Goal: Task Accomplishment & Management: Use online tool/utility

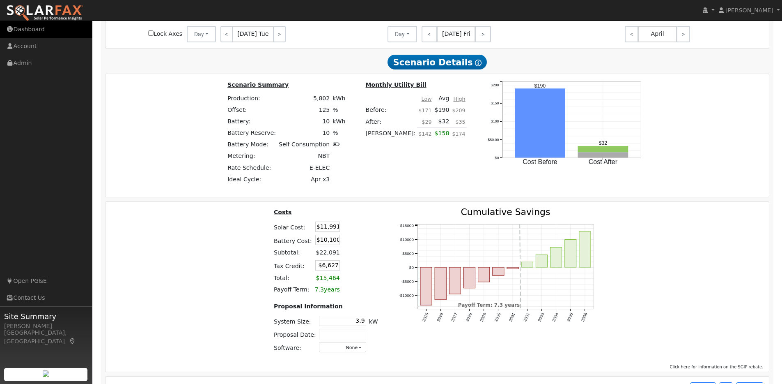
scroll to position [1102, 0]
click at [48, 13] on img at bounding box center [44, 13] width 77 height 17
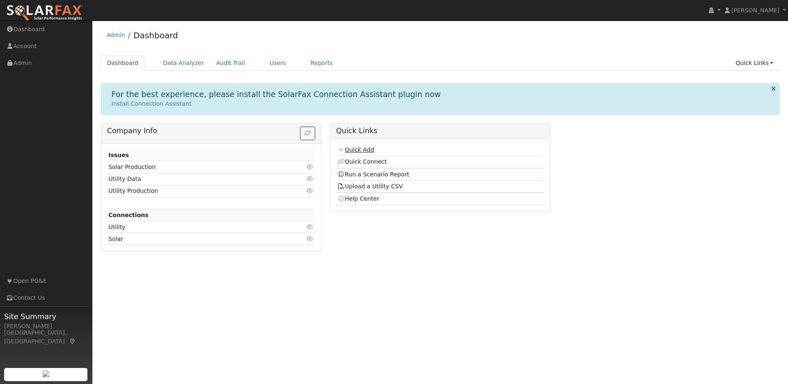
click at [361, 148] on link "Quick Add" at bounding box center [356, 149] width 37 height 7
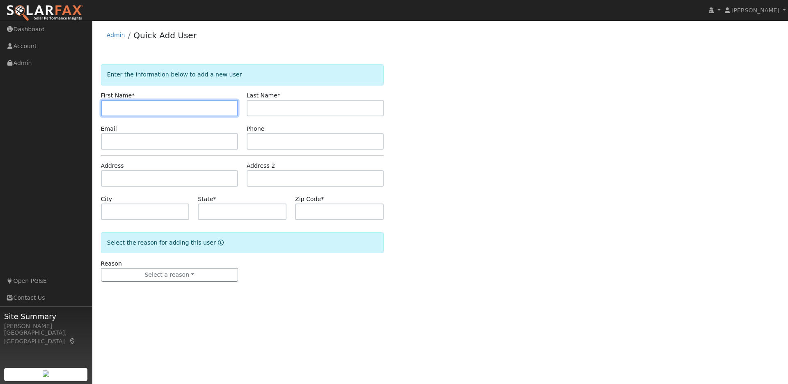
paste input "[PERSON_NAME]"
click at [122, 107] on input "[PERSON_NAME]" at bounding box center [169, 108] width 137 height 16
type input "John"
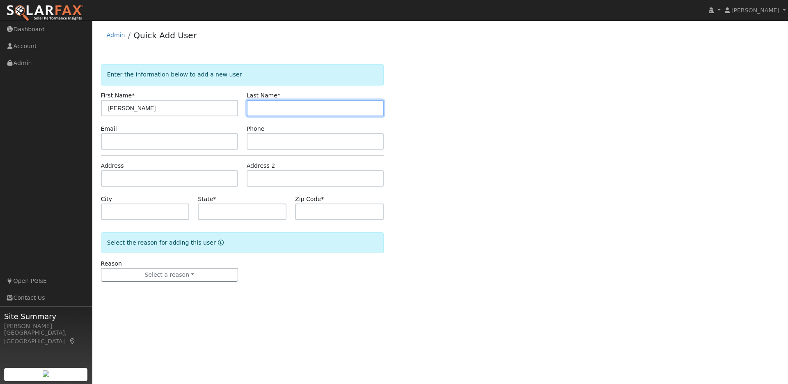
click at [262, 103] on input "text" at bounding box center [315, 108] width 137 height 16
paste input "[PERSON_NAME]"
drag, startPoint x: 269, startPoint y: 107, endPoint x: 234, endPoint y: 108, distance: 34.9
click at [234, 108] on div "First Name * John Last Name * John Allen" at bounding box center [243, 103] width 292 height 25
type input "Allen"
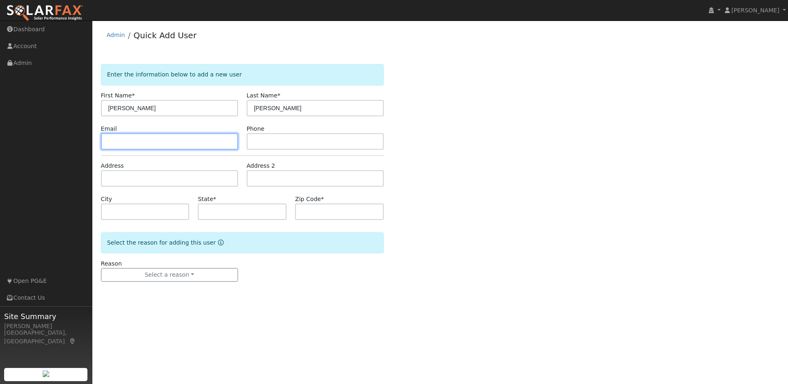
click at [118, 145] on input "text" at bounding box center [169, 141] width 137 height 16
paste input "rndnnee@pacbell.net"
type input "rndnnee@pacbell.net"
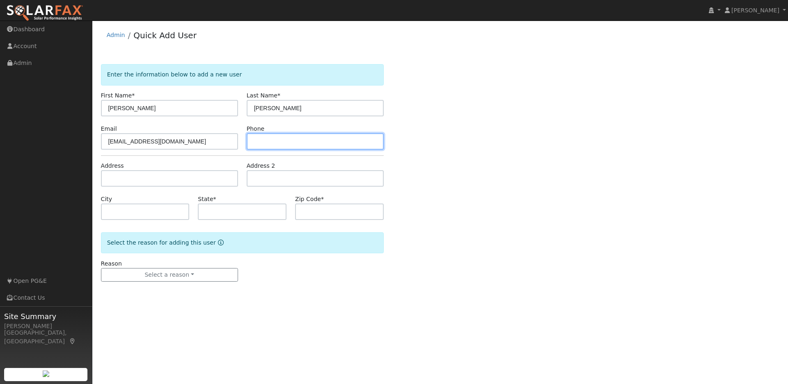
click at [258, 142] on input "text" at bounding box center [315, 141] width 137 height 16
paste input "9259800049"
type input "9259800049"
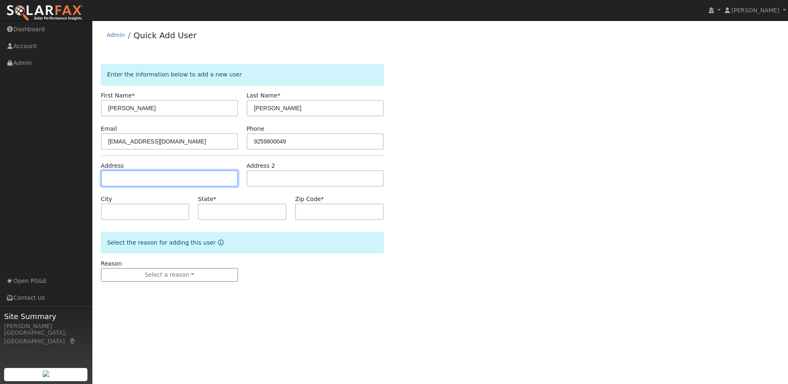
click at [115, 176] on input "text" at bounding box center [169, 178] width 137 height 16
paste input "3132 Eccleston Ave. Walnut Creek. 94597"
type input "3132 Eccleston Avenue"
type input "Walnut Creek"
type input "CA"
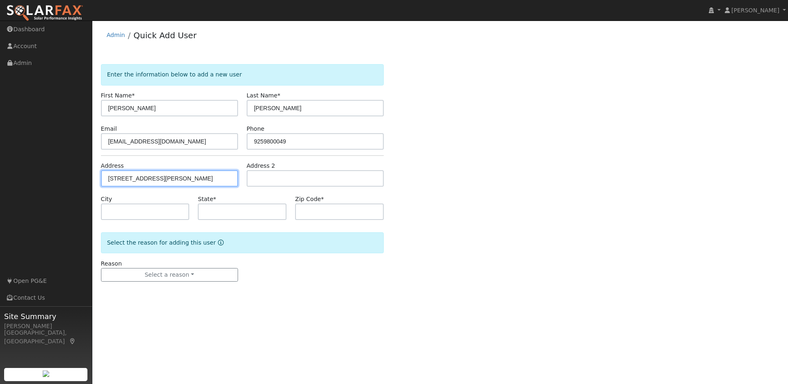
type input "94597"
drag, startPoint x: 177, startPoint y: 182, endPoint x: 133, endPoint y: 181, distance: 44.0
click at [133, 181] on input "3132 Eccleston Avenue" at bounding box center [169, 178] width 137 height 16
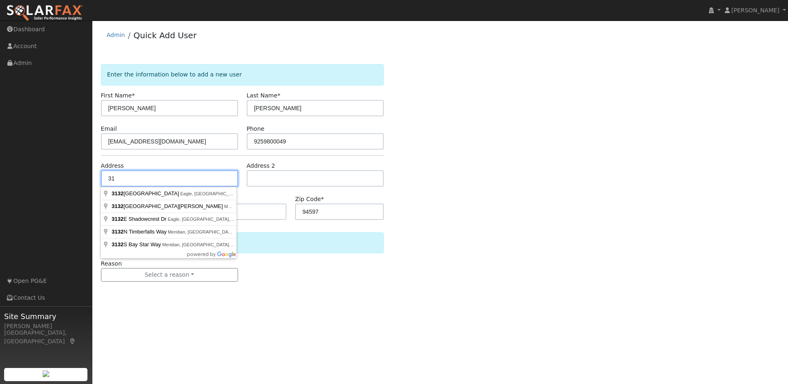
type input "3"
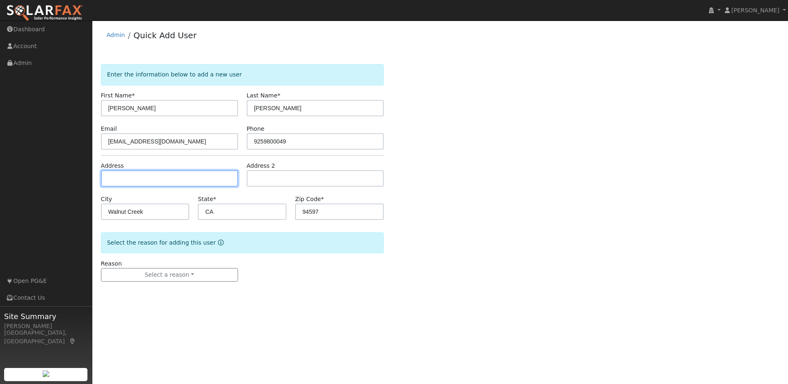
paste input "3132 Eccleston Ave. Walnut Creek. 94597"
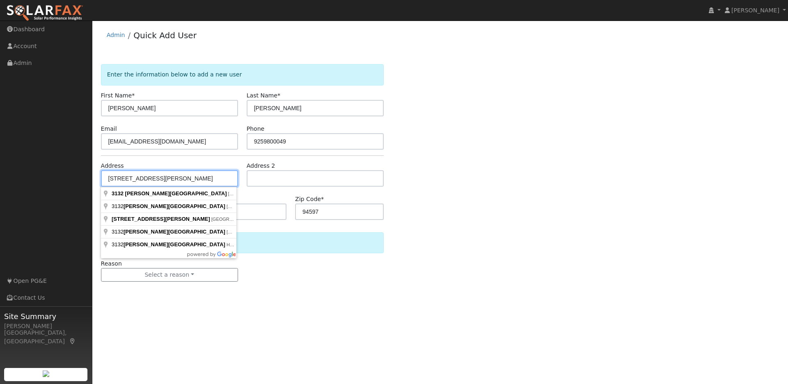
type input "3132 Eccleston Avenue"
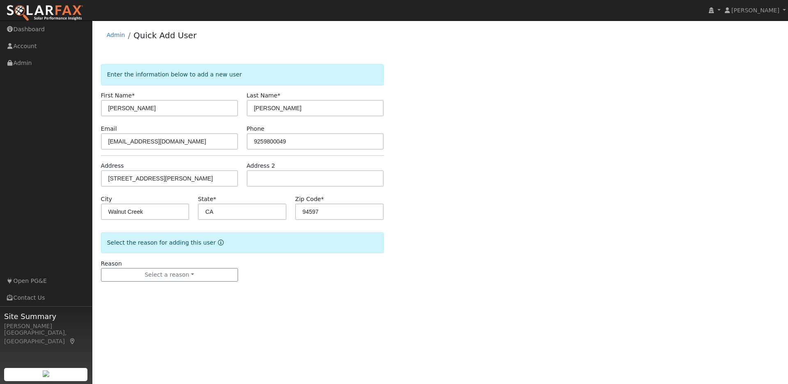
click at [432, 187] on div "Enter the information below to add a new user First Name * John Last Name * All…" at bounding box center [440, 181] width 679 height 234
click at [181, 274] on button "Select a reason" at bounding box center [169, 275] width 137 height 14
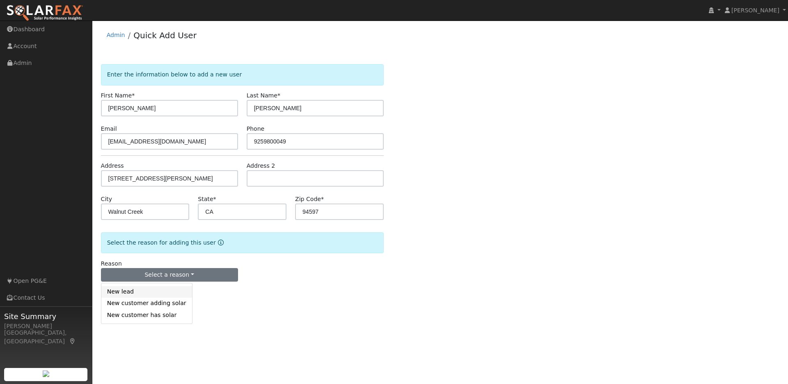
click at [119, 292] on link "New lead" at bounding box center [146, 291] width 91 height 11
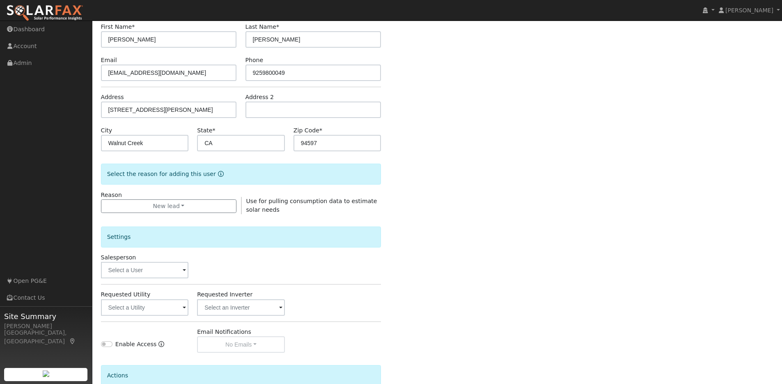
scroll to position [103, 0]
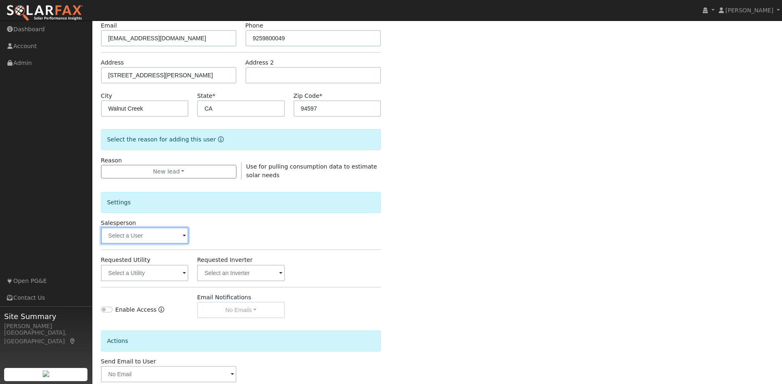
click at [177, 234] on input "text" at bounding box center [145, 235] width 88 height 16
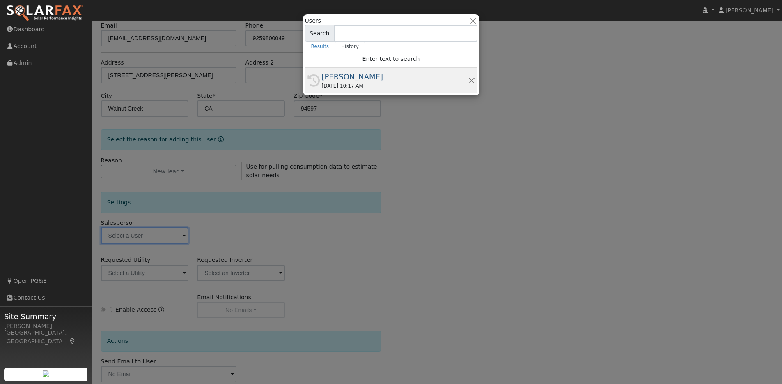
click at [394, 72] on div "[PERSON_NAME]" at bounding box center [395, 76] width 146 height 11
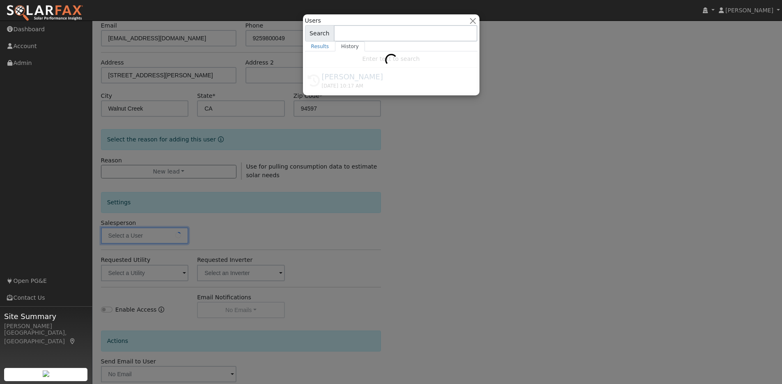
type input "[PERSON_NAME]"
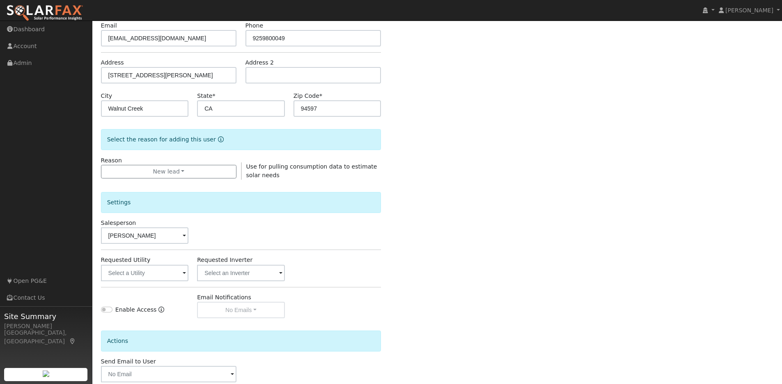
scroll to position [148, 0]
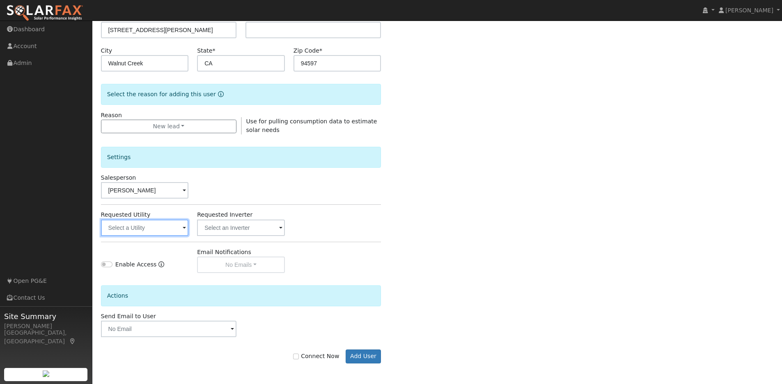
click at [186, 227] on input "text" at bounding box center [145, 227] width 88 height 16
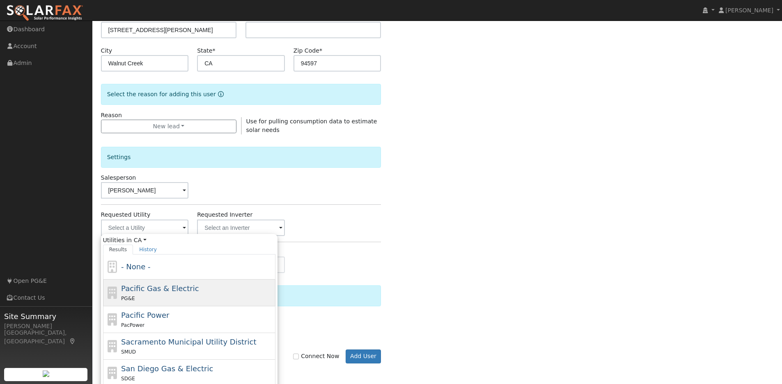
click at [157, 284] on span "Pacific Gas & Electric" at bounding box center [160, 288] width 78 height 9
type input "Pacific Gas & Electric"
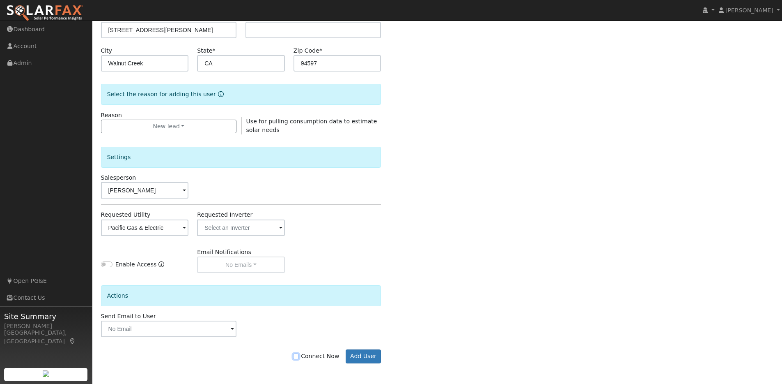
click at [297, 356] on input "Connect Now" at bounding box center [296, 356] width 6 height 6
checkbox input "true"
click at [367, 352] on button "Add User" at bounding box center [364, 356] width 36 height 14
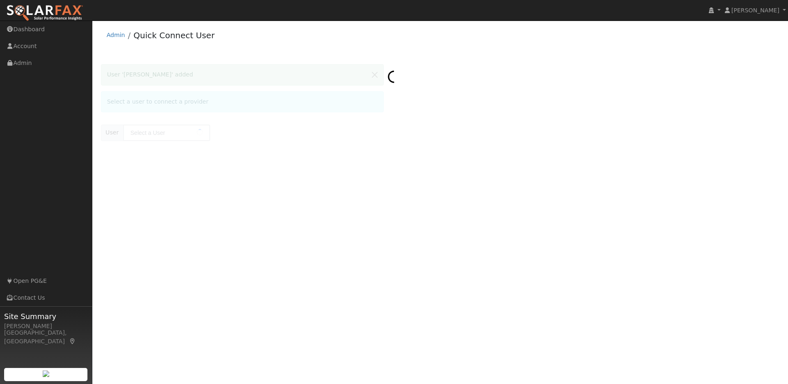
type input "[PERSON_NAME]"
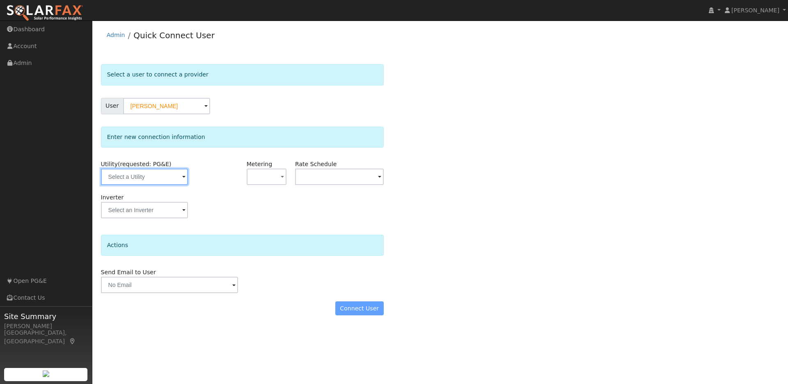
click at [170, 179] on input "text" at bounding box center [144, 176] width 87 height 16
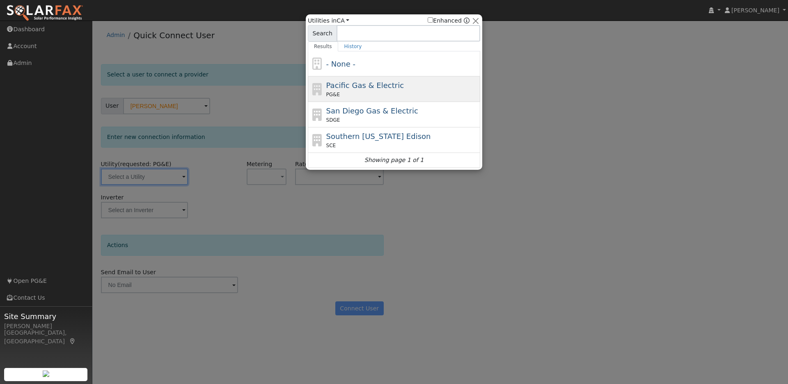
click at [392, 80] on div "Pacific Gas & Electric PG&E" at bounding box center [402, 89] width 152 height 18
type input "PG&E"
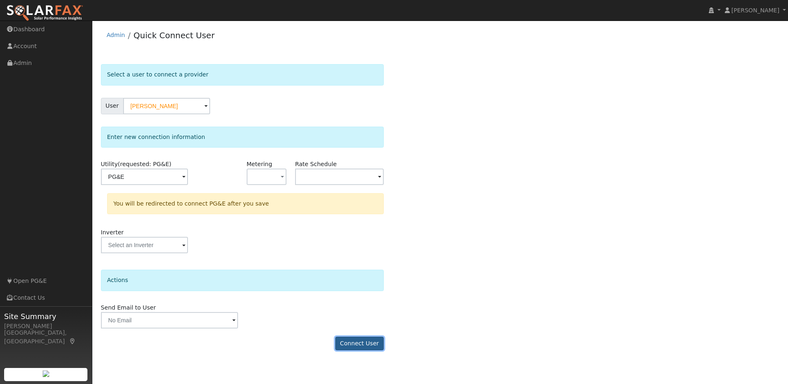
click at [365, 345] on button "Connect User" at bounding box center [359, 343] width 48 height 14
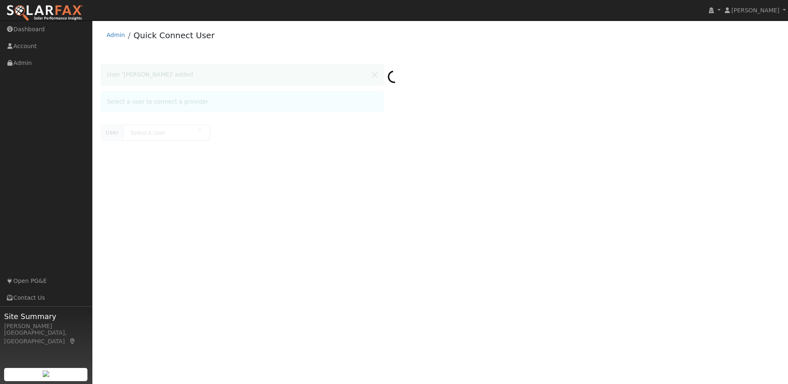
type input "[PERSON_NAME]"
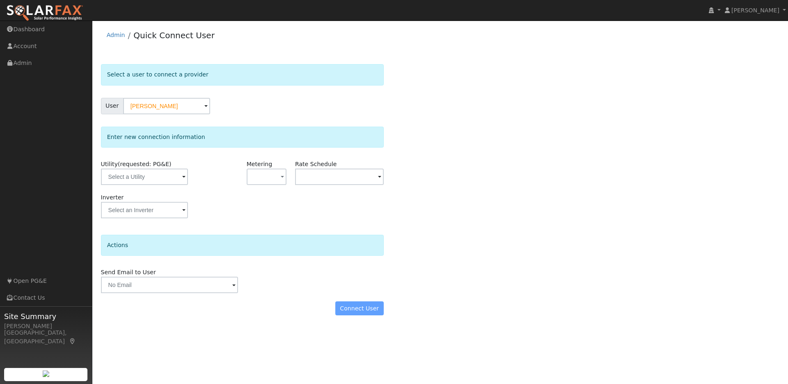
click at [182, 175] on span at bounding box center [183, 176] width 3 height 9
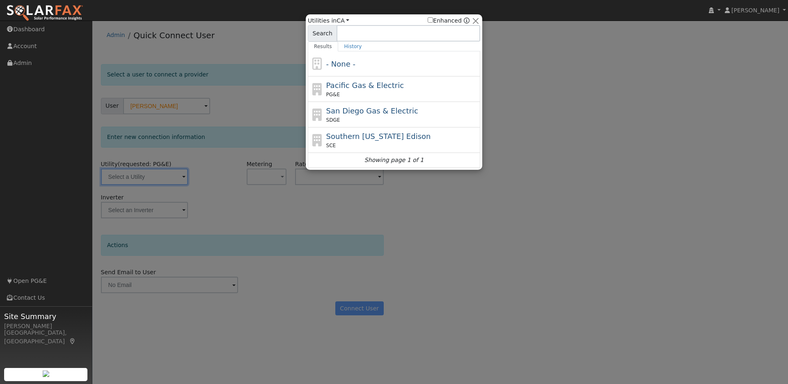
click at [395, 89] on span "Pacific Gas & Electric" at bounding box center [365, 85] width 78 height 9
type input "PG&E"
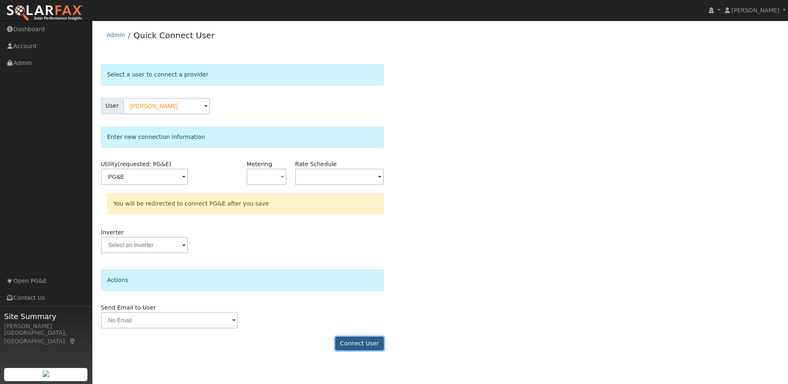
click at [356, 342] on button "Connect User" at bounding box center [359, 343] width 48 height 14
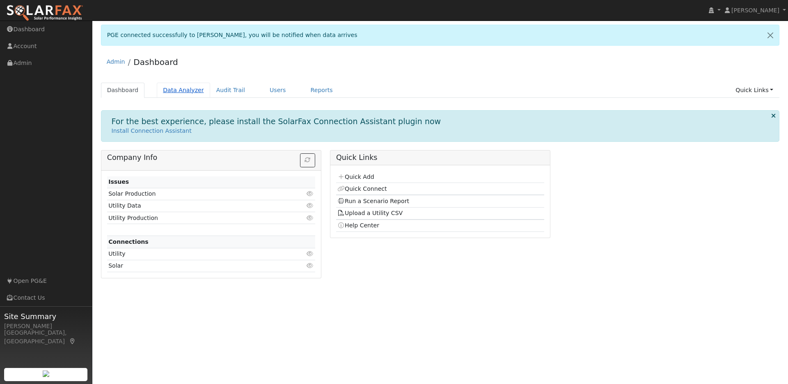
click at [184, 88] on link "Data Analyzer" at bounding box center [183, 90] width 53 height 15
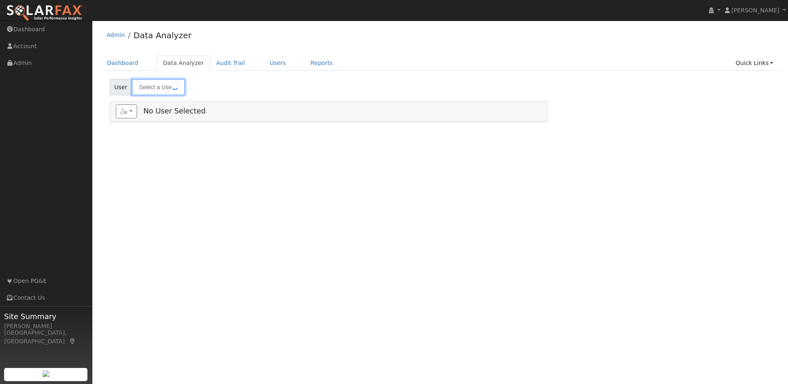
type input "[PERSON_NAME]"
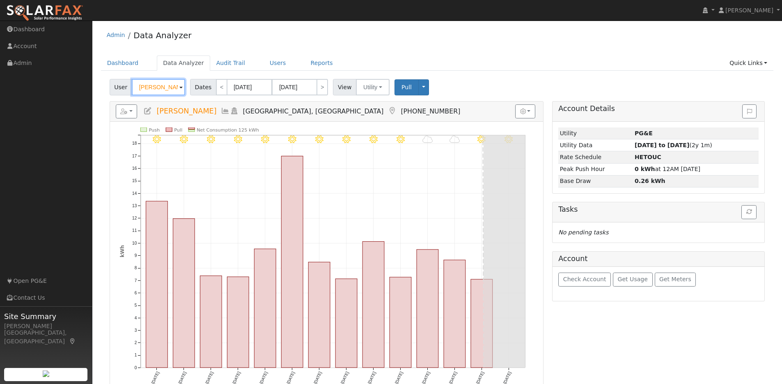
drag, startPoint x: 175, startPoint y: 86, endPoint x: 127, endPoint y: 82, distance: 48.2
click at [124, 83] on div "User Samuel Deck" at bounding box center [149, 87] width 78 height 16
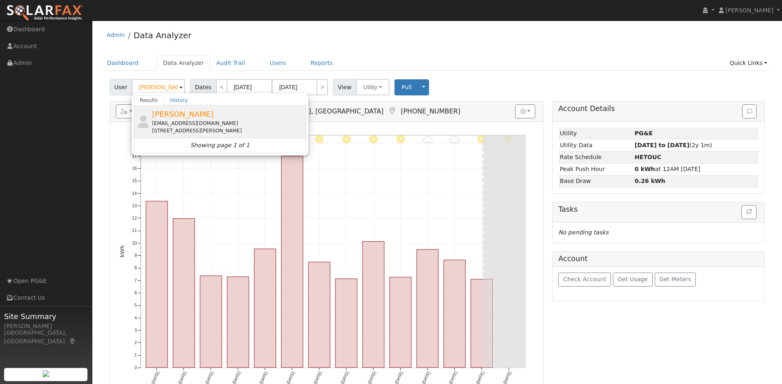
click at [247, 112] on div "John Allen rndnnee@pacbell.net 3132 Eccleston Avenue, Walnut Creek, CA 94597" at bounding box center [228, 121] width 152 height 26
type input "John Allen"
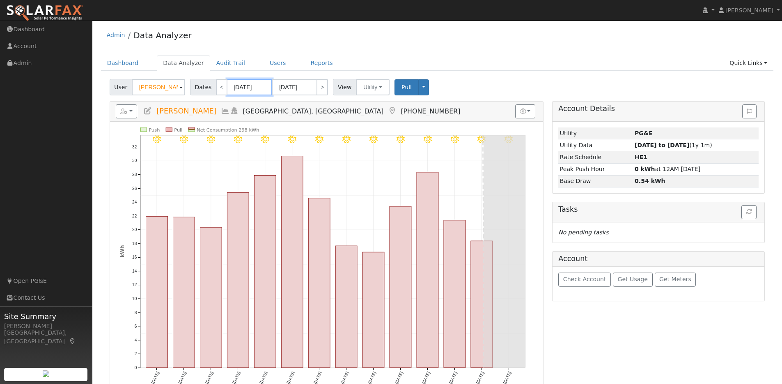
click at [264, 88] on input "08/06/2025" at bounding box center [249, 87] width 45 height 16
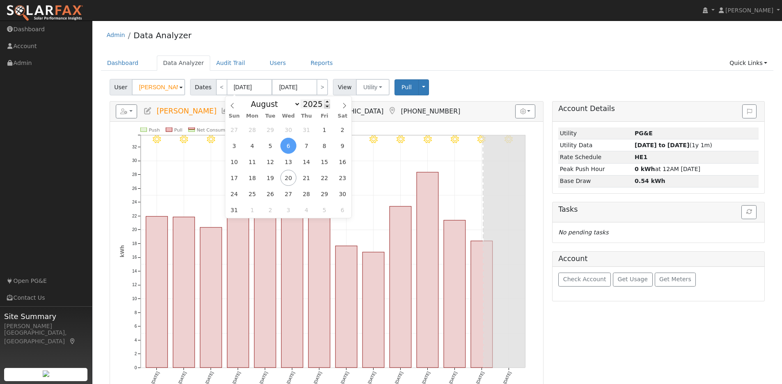
click at [326, 106] on span at bounding box center [327, 106] width 6 height 5
type input "2024"
click at [272, 150] on span "6" at bounding box center [270, 146] width 16 height 16
type input "08/06/2024"
type input "08/19/2024"
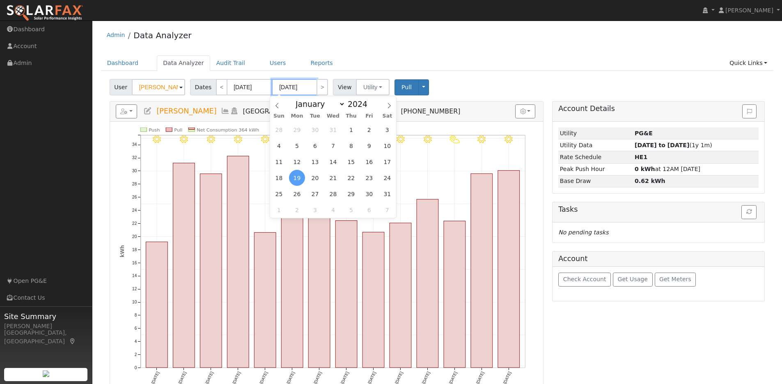
click at [310, 86] on input "08/19/2024" at bounding box center [294, 87] width 45 height 16
click at [369, 101] on span at bounding box center [372, 101] width 6 height 5
type input "2025"
click at [332, 147] on span "6" at bounding box center [333, 146] width 16 height 16
type input "08/06/2025"
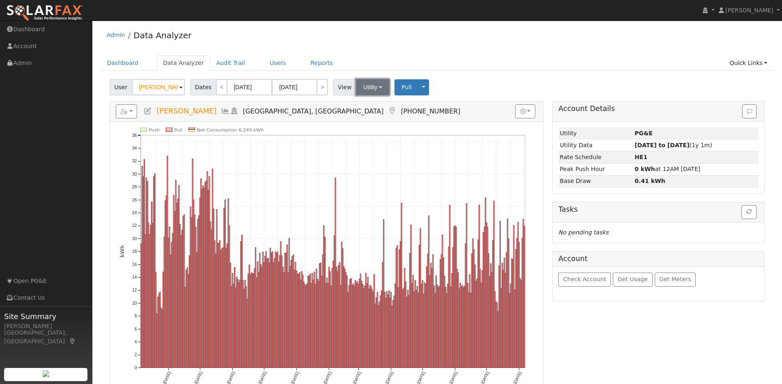
click at [382, 85] on button "Utility" at bounding box center [373, 87] width 34 height 16
click at [373, 85] on button "Utility" at bounding box center [373, 87] width 34 height 16
click at [135, 109] on button "button" at bounding box center [127, 111] width 22 height 14
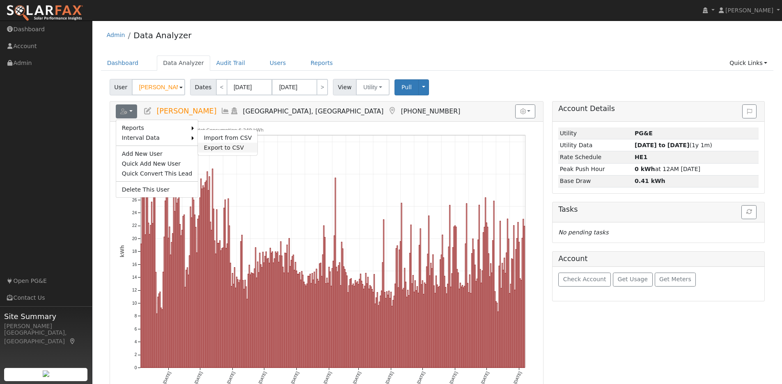
click at [211, 148] on link "Export to CSV" at bounding box center [228, 147] width 60 height 10
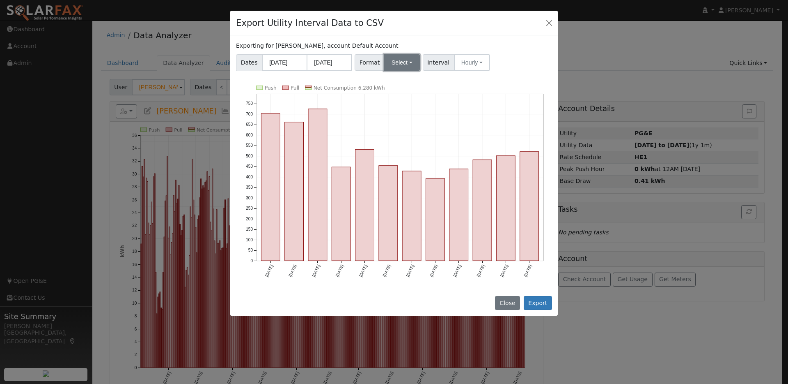
click at [410, 63] on button "Select" at bounding box center [402, 62] width 36 height 16
click at [399, 155] on link "OpenSolar" at bounding box center [412, 155] width 59 height 11
click at [535, 301] on button "Export" at bounding box center [538, 303] width 28 height 14
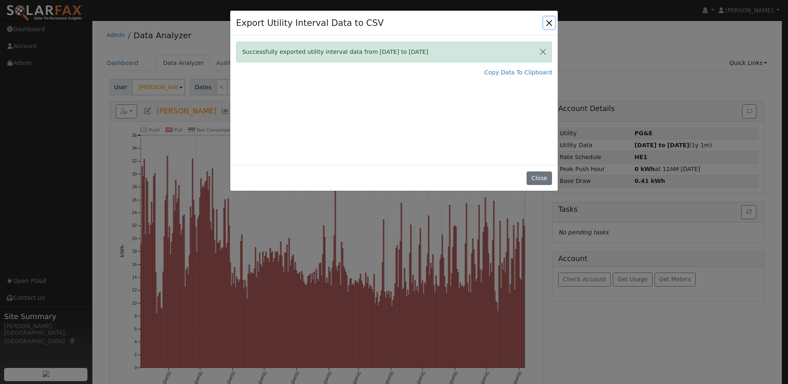
click at [548, 21] on button "Close" at bounding box center [549, 22] width 11 height 11
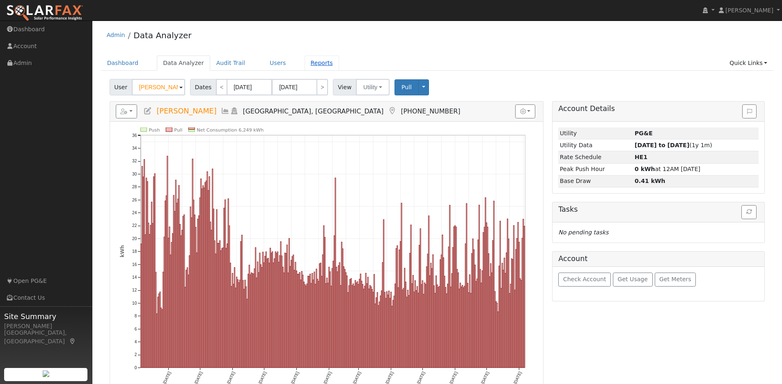
click at [316, 64] on link "Reports" at bounding box center [322, 62] width 34 height 15
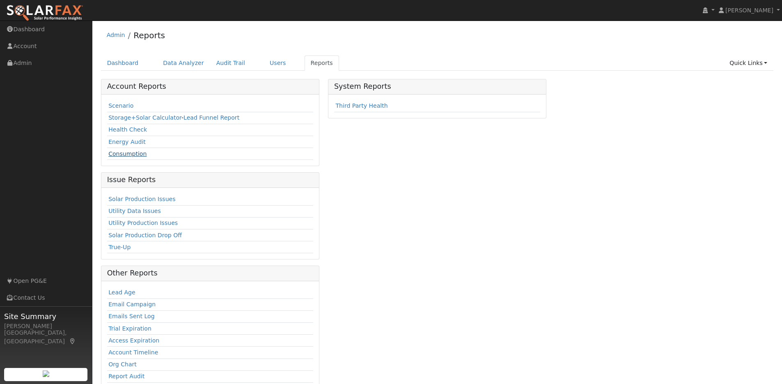
click at [136, 156] on link "Consumption" at bounding box center [127, 153] width 38 height 7
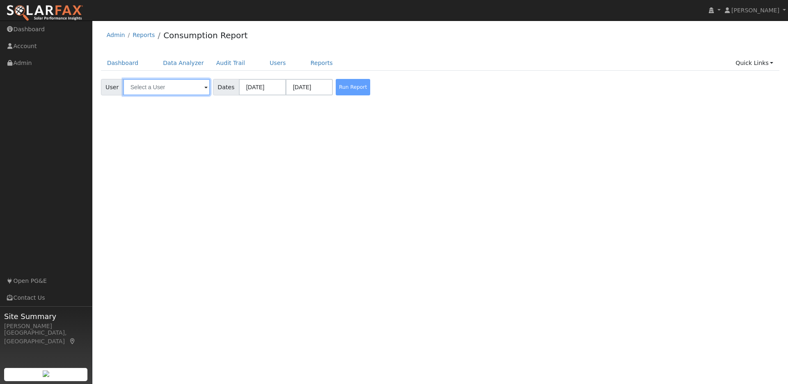
click at [186, 89] on input "text" at bounding box center [166, 87] width 87 height 16
type input "j"
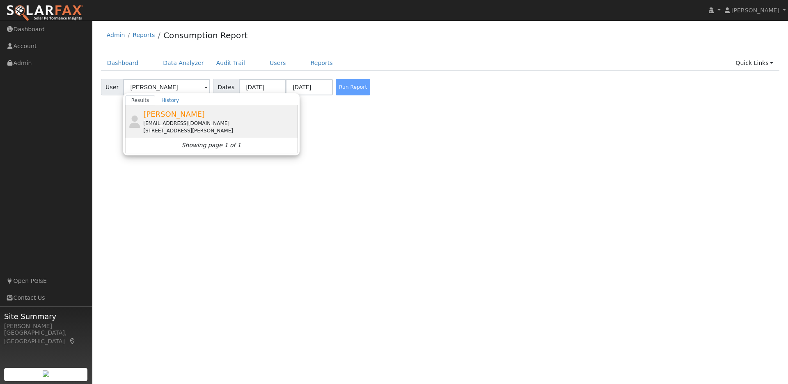
click at [171, 114] on span "[PERSON_NAME]" at bounding box center [174, 114] width 62 height 9
type input "[PERSON_NAME]"
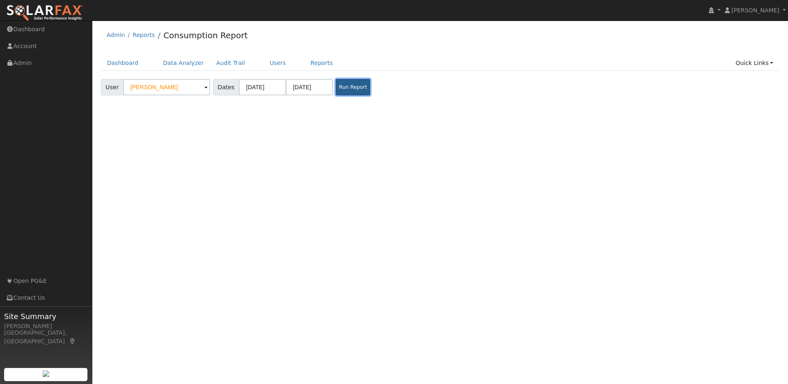
click at [336, 91] on button "Run Report" at bounding box center [353, 87] width 34 height 16
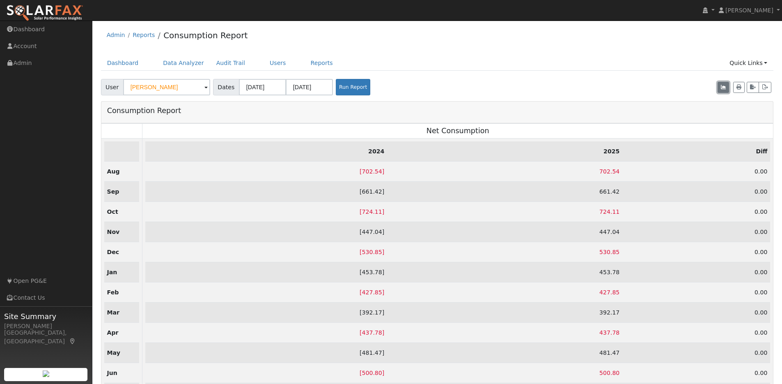
click at [725, 89] on icon "button" at bounding box center [723, 87] width 5 height 5
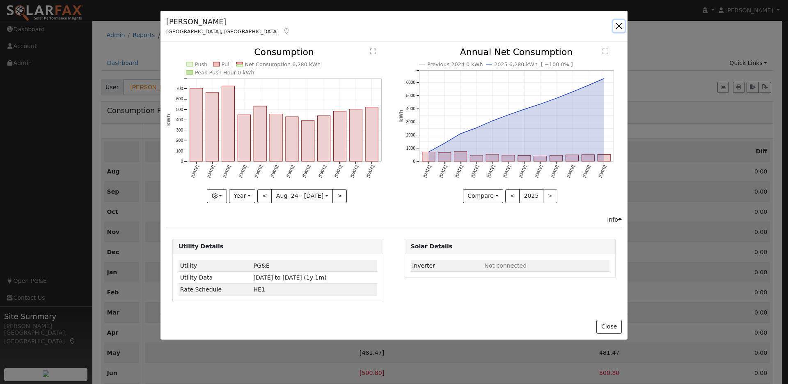
click at [621, 28] on button "button" at bounding box center [619, 25] width 11 height 11
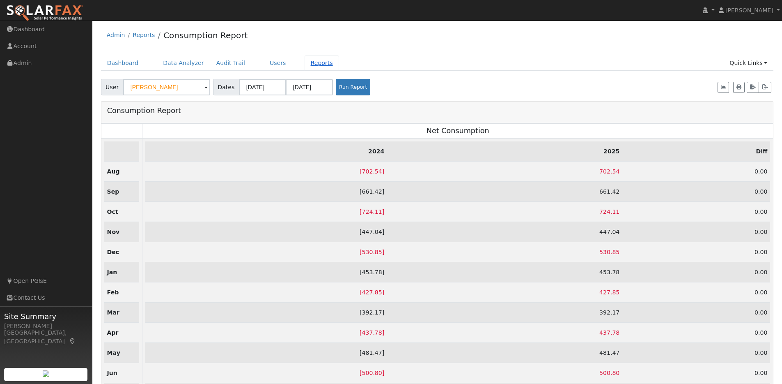
click at [315, 62] on link "Reports" at bounding box center [322, 62] width 34 height 15
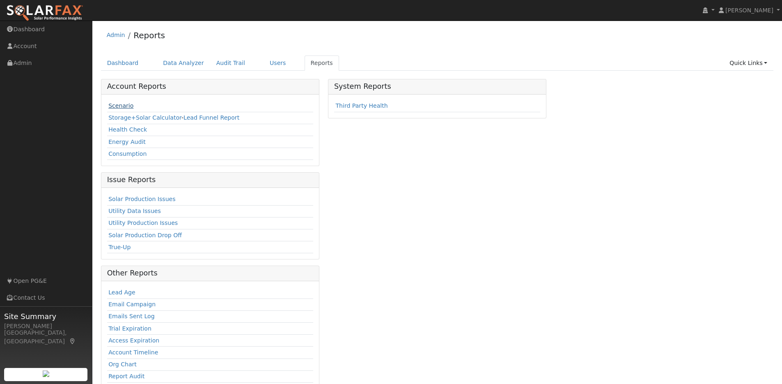
click at [112, 105] on link "Scenario" at bounding box center [120, 105] width 25 height 7
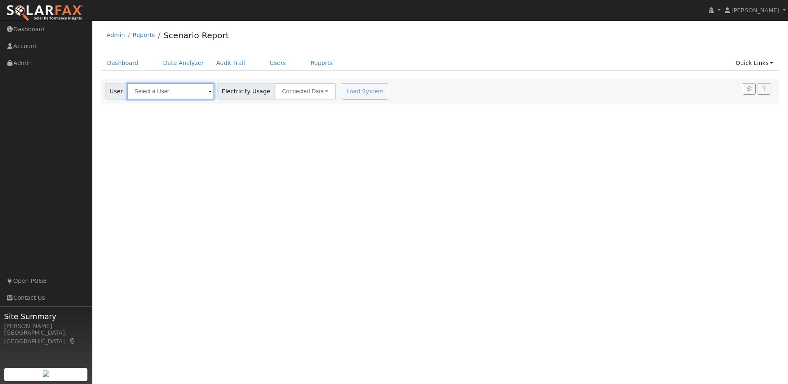
click at [196, 92] on input "text" at bounding box center [170, 91] width 87 height 16
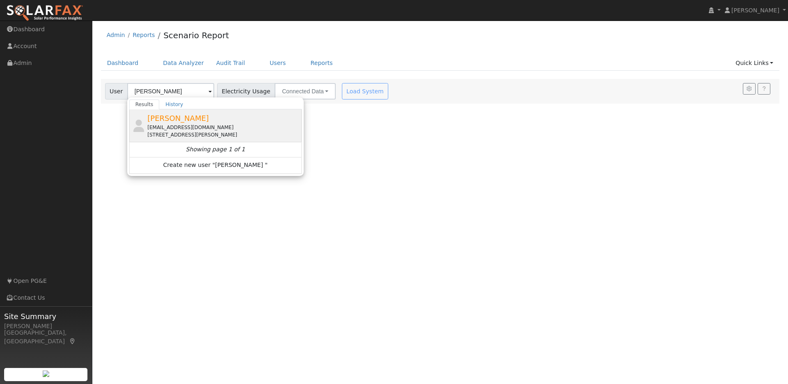
click at [230, 127] on div "[EMAIL_ADDRESS][DOMAIN_NAME]" at bounding box center [223, 127] width 152 height 7
type input "[PERSON_NAME]"
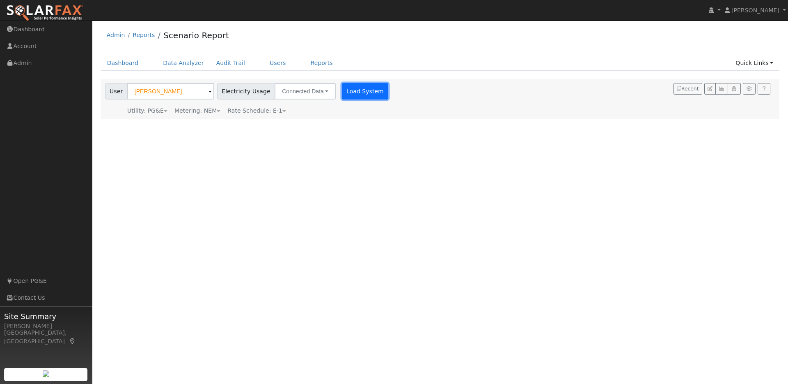
click at [342, 97] on button "Load System" at bounding box center [365, 91] width 47 height 16
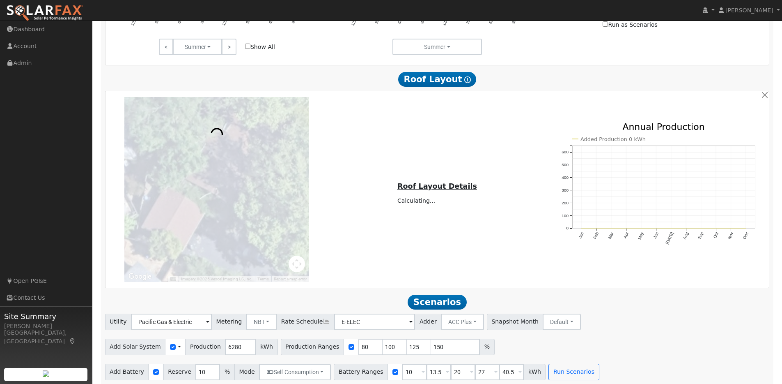
scroll to position [464, 0]
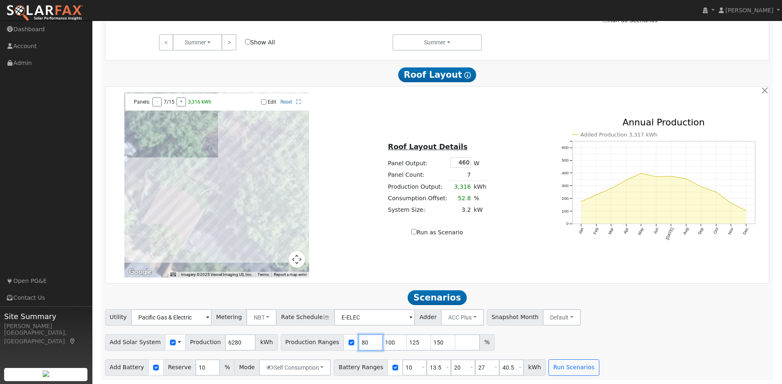
click at [362, 343] on input "80" at bounding box center [370, 342] width 25 height 16
type input "100"
type input "125"
type input "150"
type input "100"
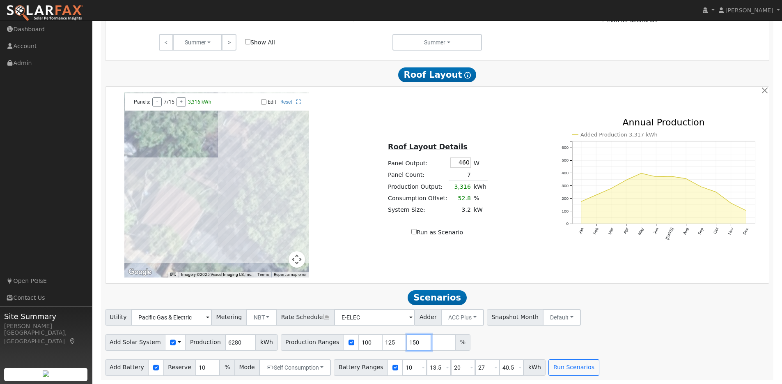
click at [409, 341] on input "150" at bounding box center [419, 342] width 25 height 16
type input "1"
click at [446, 337] on div "Add Solar System Use CSV Data Production 6280 kWh Production Ranges 100 125 %" at bounding box center [437, 340] width 668 height 19
click at [509, 367] on input "40.5" at bounding box center [511, 367] width 25 height 16
type input "4"
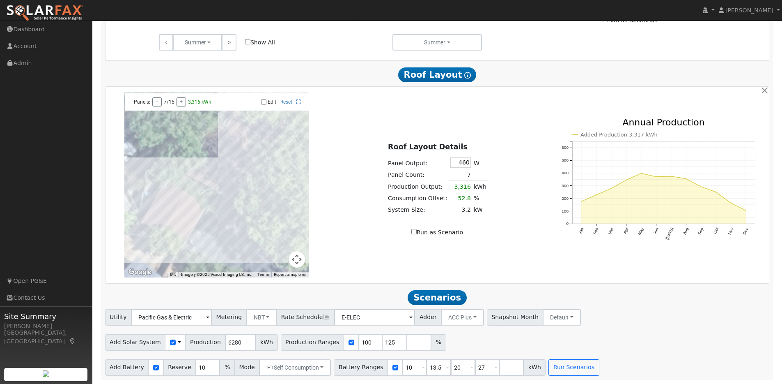
click at [518, 342] on div "Add Solar System Use CSV Data Production 6280 kWh Production Ranges 100 125 %" at bounding box center [437, 340] width 668 height 19
click at [469, 163] on input "460" at bounding box center [460, 162] width 21 height 10
type input "440"
type input "80"
type input "100"
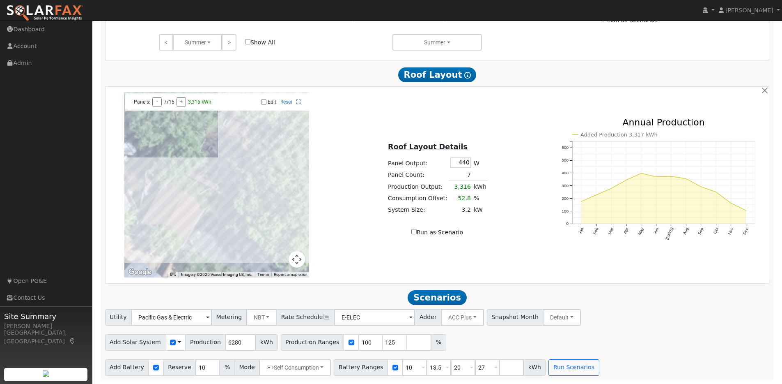
type input "125"
click at [508, 175] on div "Roof Layout Details Panel Output: 440 W Panel Count: 7 Production Output: 3,316…" at bounding box center [437, 184] width 221 height 103
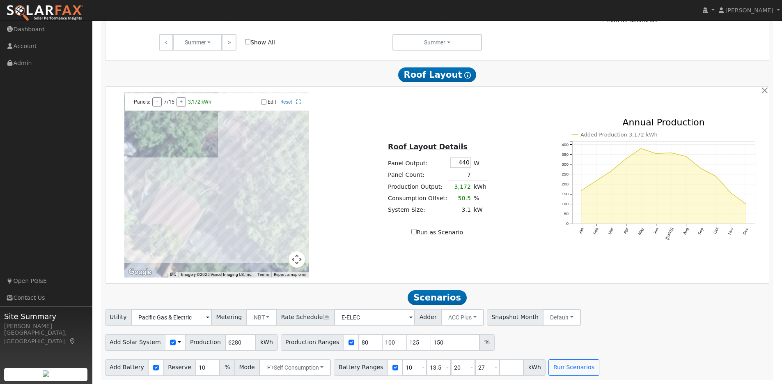
click at [228, 184] on div at bounding box center [216, 184] width 185 height 185
click at [543, 319] on button "Default" at bounding box center [562, 317] width 38 height 16
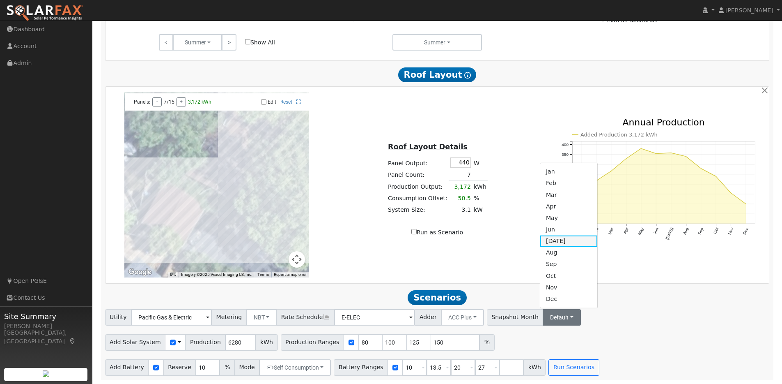
click at [542, 239] on link "[DATE]" at bounding box center [568, 240] width 57 height 11
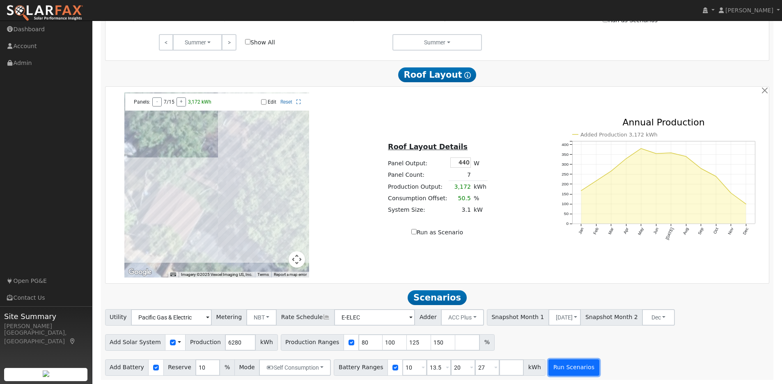
click at [577, 365] on button "Run Scenarios" at bounding box center [574, 367] width 51 height 16
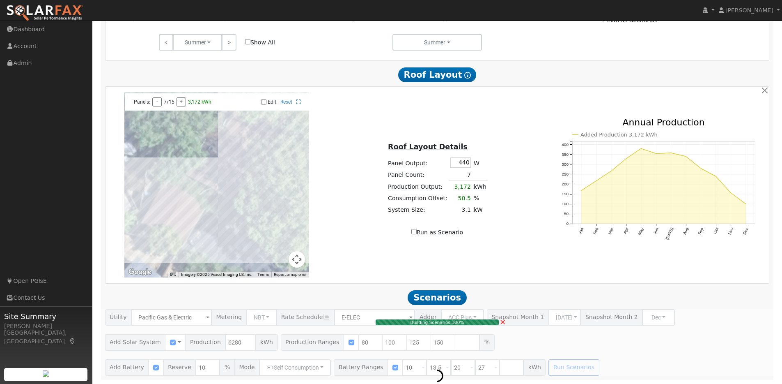
type input "6.3"
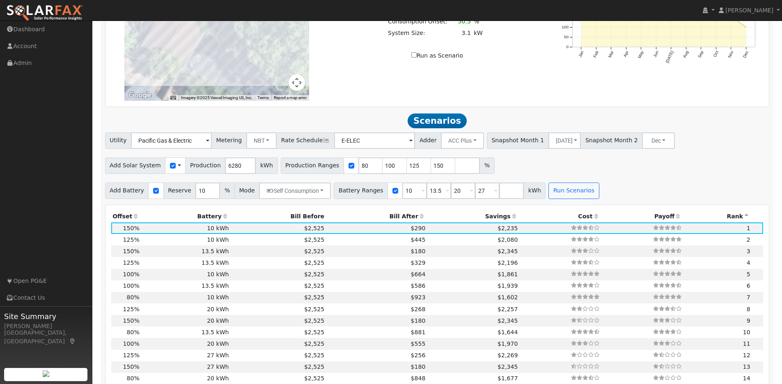
scroll to position [728, 0]
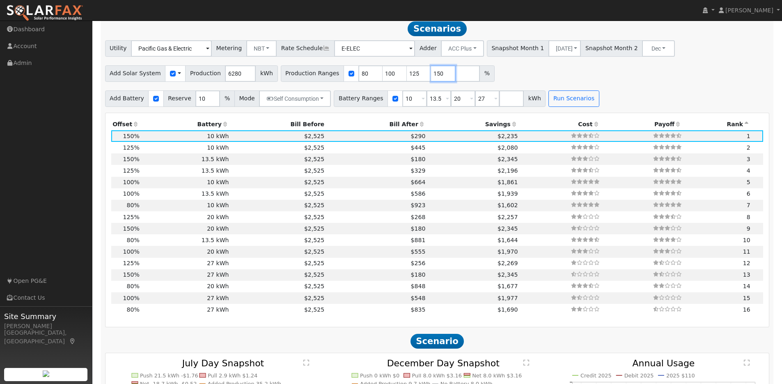
drag, startPoint x: 435, startPoint y: 79, endPoint x: 421, endPoint y: 78, distance: 14.4
click at [421, 78] on div "Production Ranges 80 100 125 150 %" at bounding box center [388, 73] width 214 height 16
click at [483, 75] on div "Add Solar System Use CSV Data Production 6280 kWh Production Ranges 80 100 125 %" at bounding box center [437, 71] width 668 height 19
click at [570, 101] on button "Run Scenarios" at bounding box center [574, 98] width 51 height 16
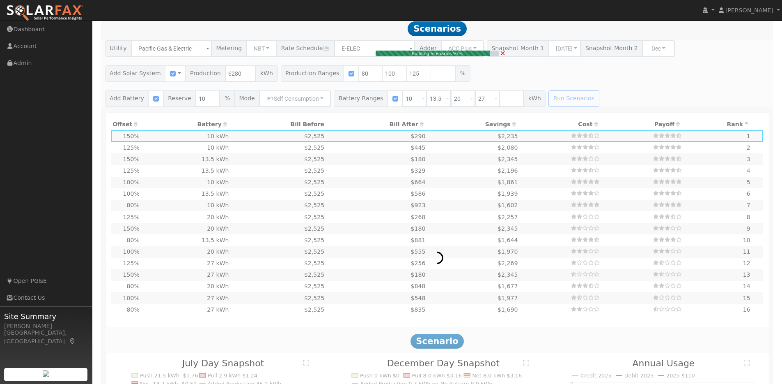
type input "5.2"
type input "$16,223"
type input "$7,897"
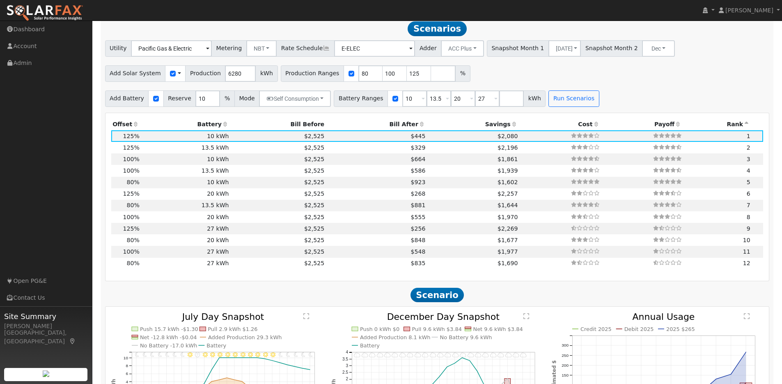
click at [134, 127] on icon at bounding box center [135, 124] width 7 height 6
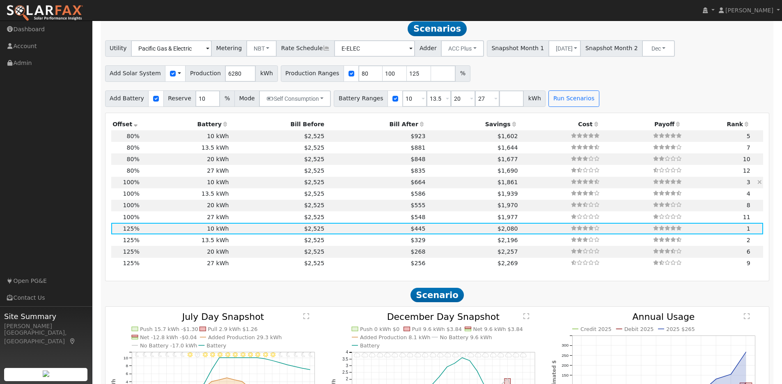
click at [157, 188] on td "10 kWh" at bounding box center [186, 182] width 90 height 11
type input "4.2"
type input "$12,979"
type input "$6,924"
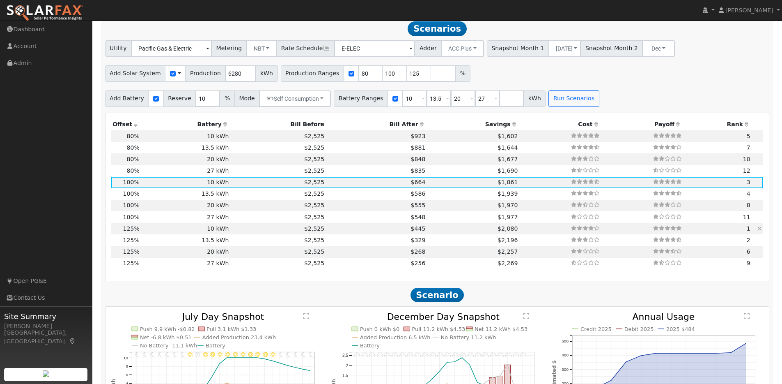
click at [616, 231] on td at bounding box center [643, 228] width 82 height 11
type input "5.2"
type input "$16,223"
type input "$7,897"
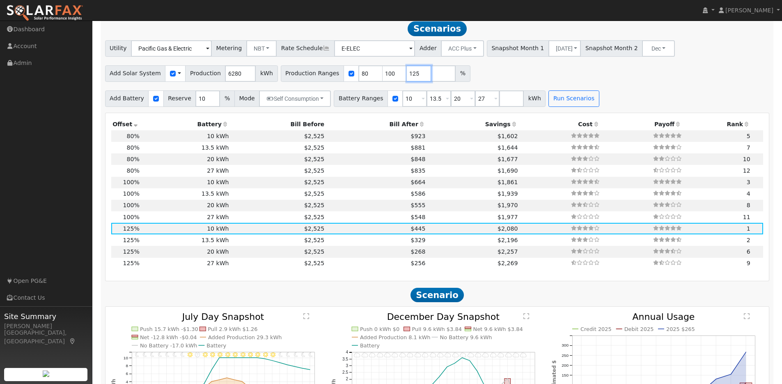
drag, startPoint x: 411, startPoint y: 78, endPoint x: 399, endPoint y: 78, distance: 12.3
click at [407, 78] on input "125" at bounding box center [419, 73] width 25 height 16
click at [551, 106] on button "Run Scenarios" at bounding box center [574, 98] width 51 height 16
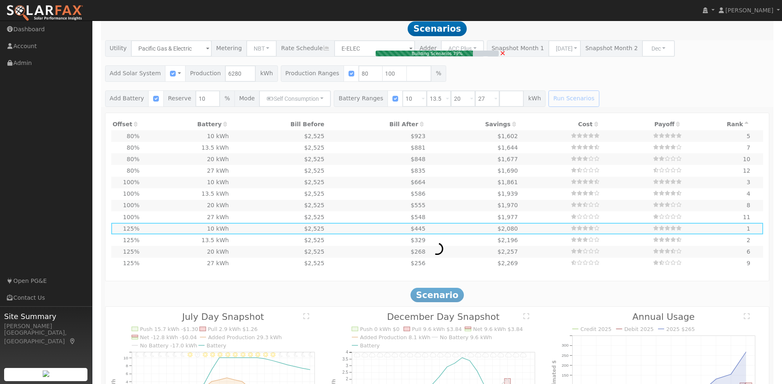
type input "4.2"
type input "$12,979"
type input "$6,924"
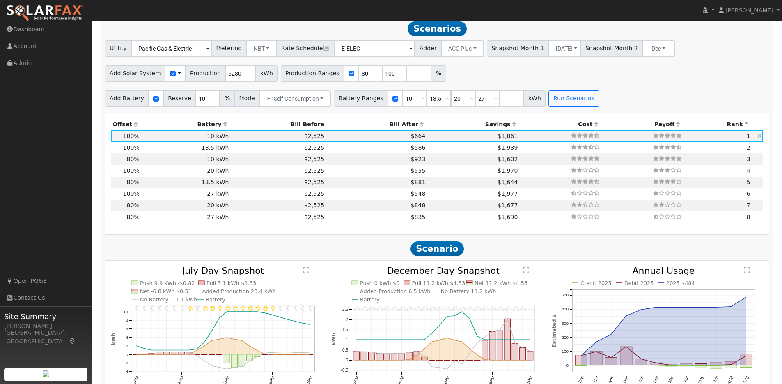
click at [483, 140] on td "$1,861" at bounding box center [473, 135] width 92 height 11
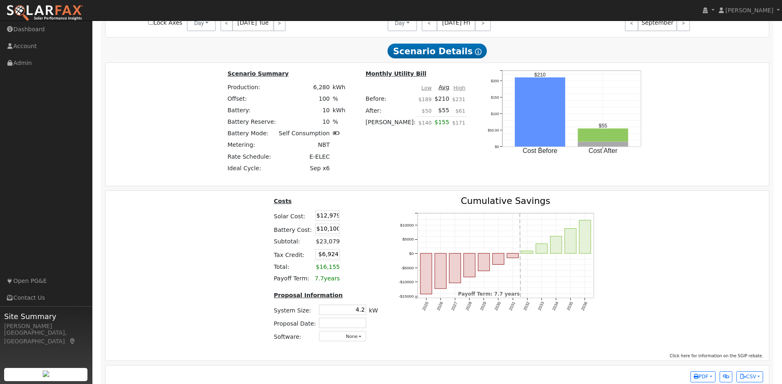
scroll to position [1118, 0]
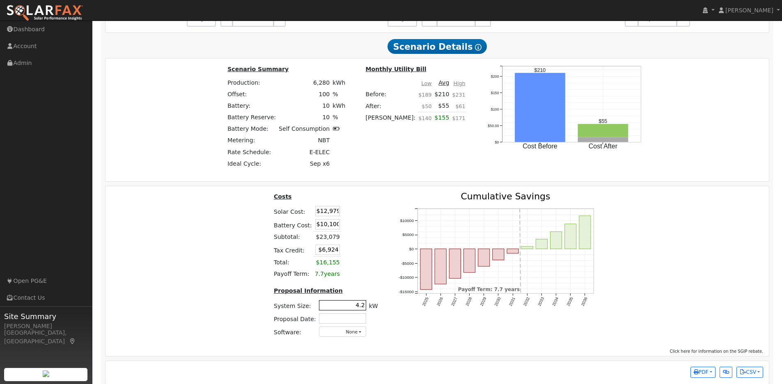
click at [358, 310] on input "4.2" at bounding box center [342, 305] width 47 height 10
type input "5.2"
type input "$16,120"
type input "$7,866"
click at [381, 272] on div "Costs Solar Cost: $16,120 Battery Cost: $10,100 Subtotal: $26,220 Tax Credit: $…" at bounding box center [326, 268] width 124 height 152
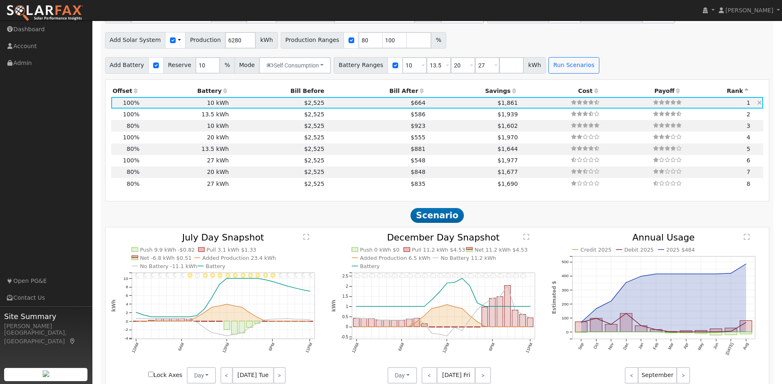
scroll to position [736, 0]
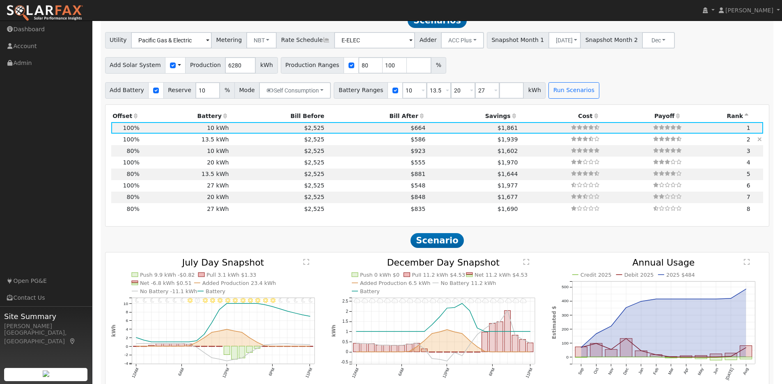
click at [182, 143] on td "13.5 kWh" at bounding box center [186, 138] width 90 height 11
type input "4.2"
type input "$12,979"
type input "$13,635"
type input "$7,984"
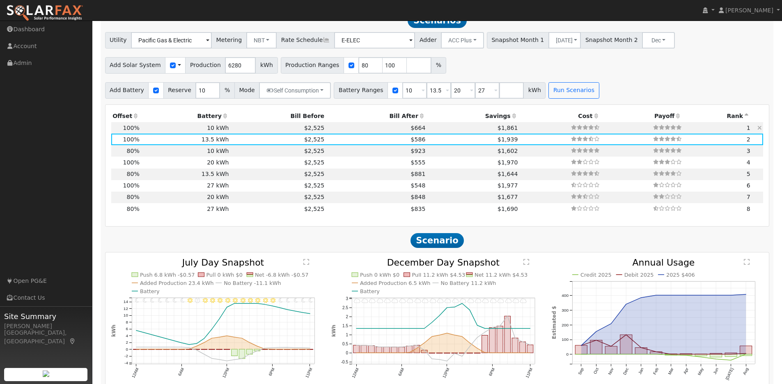
click at [239, 131] on td "$2,525" at bounding box center [278, 127] width 96 height 11
type input "5.2"
type input "$16,120"
type input "$10,100"
type input "$7,866"
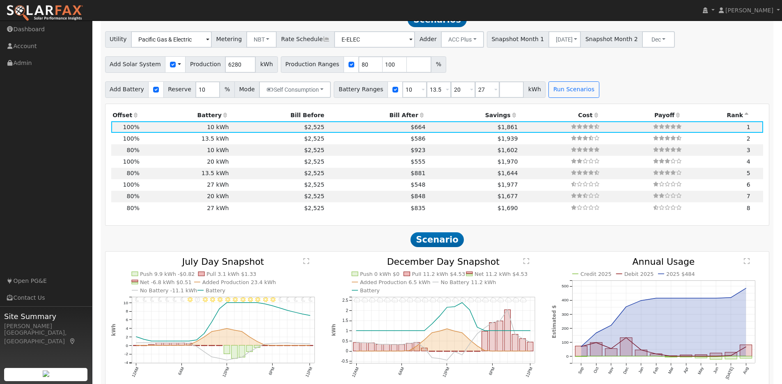
scroll to position [749, 0]
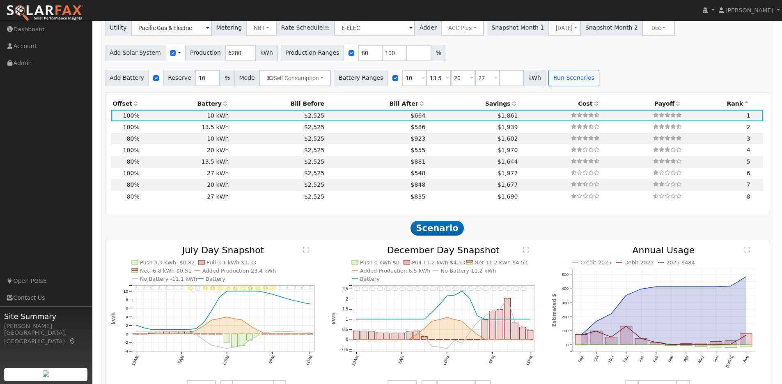
click at [135, 105] on icon at bounding box center [135, 104] width 7 height 6
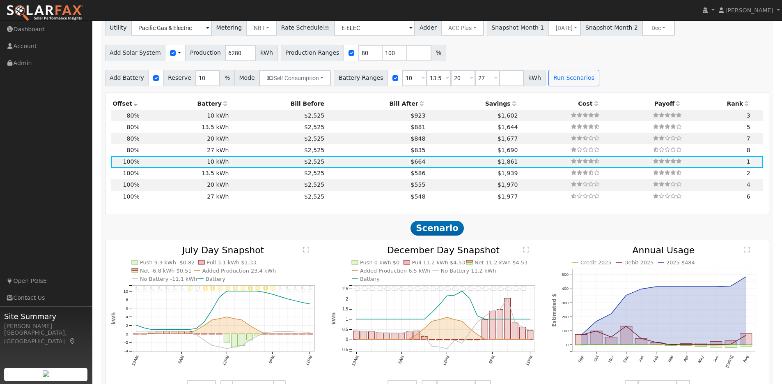
click at [745, 106] on icon at bounding box center [746, 104] width 7 height 6
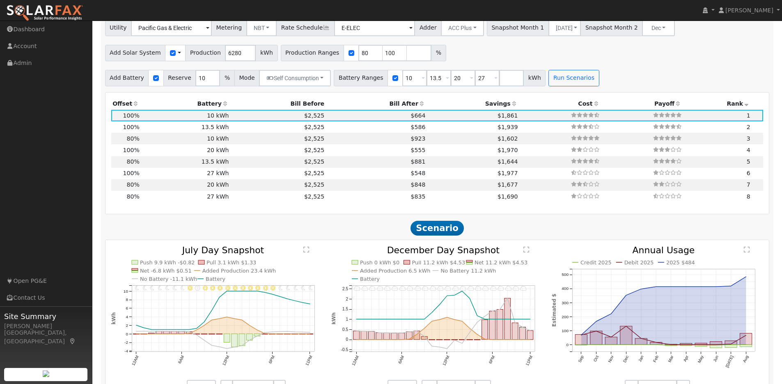
click at [511, 106] on icon at bounding box center [514, 104] width 7 height 6
